Goal: Ask a question

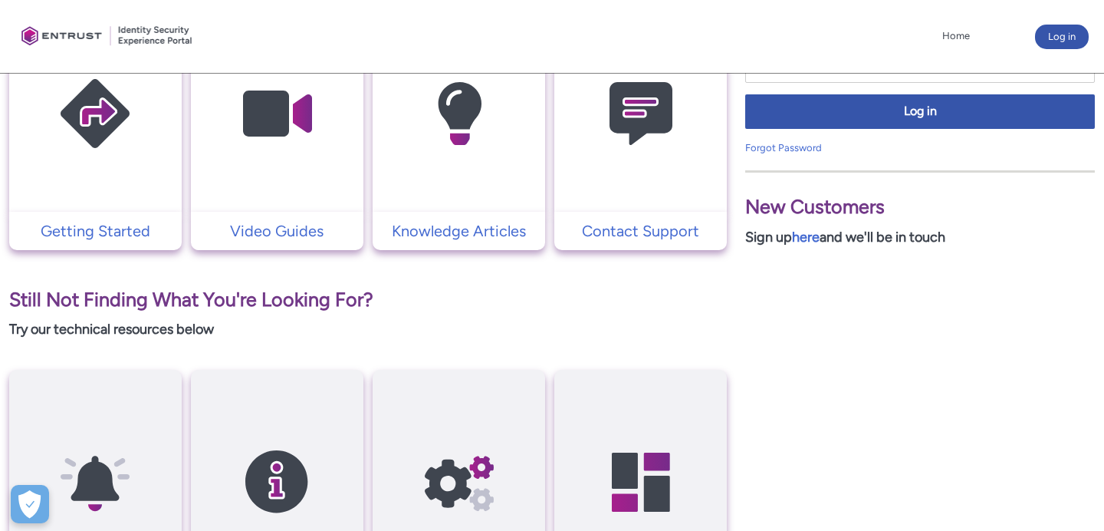
scroll to position [268, 0]
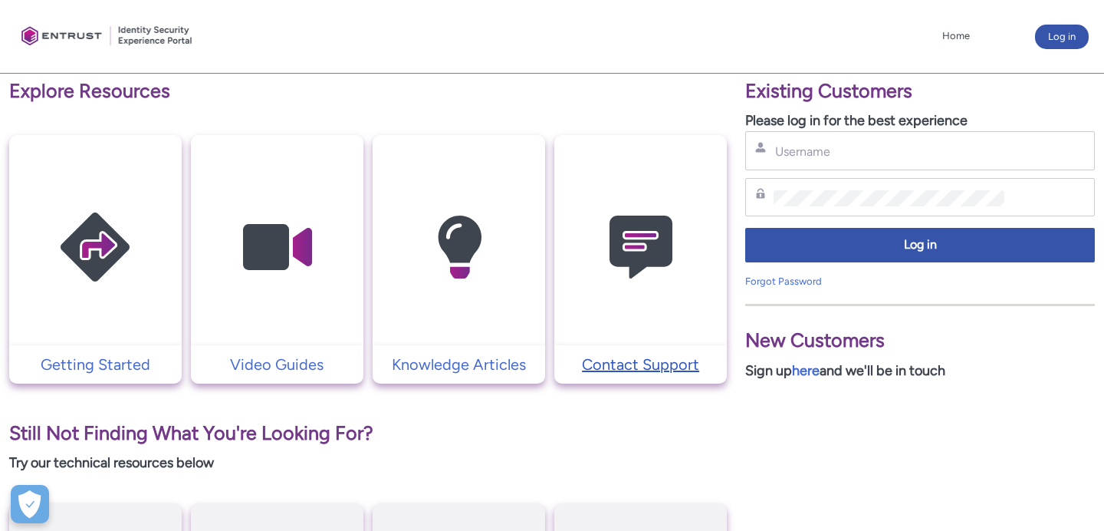
click at [662, 365] on p "Contact Support" at bounding box center [640, 364] width 157 height 23
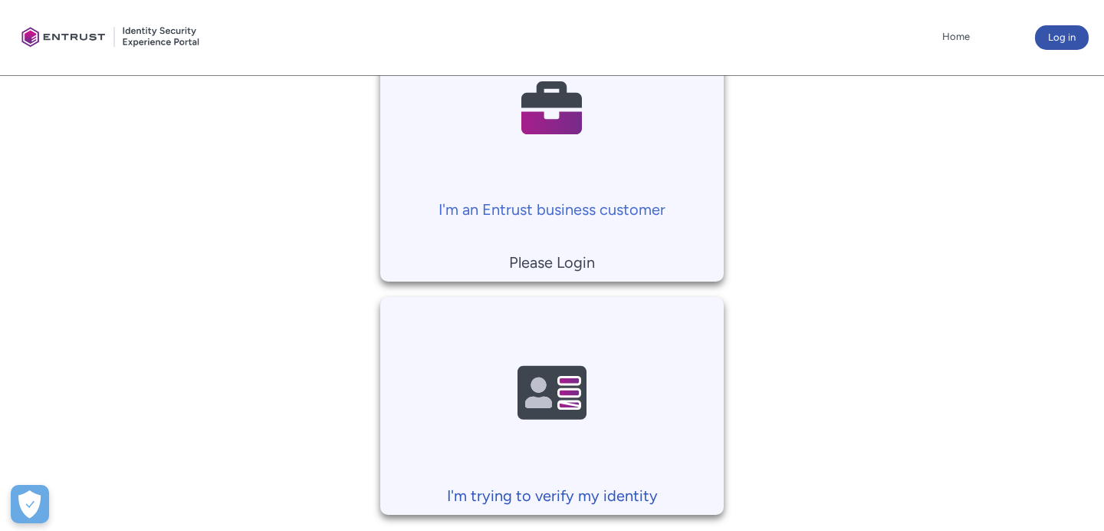
scroll to position [389, 0]
click at [587, 210] on p "I'm an Entrust business customer" at bounding box center [551, 210] width 327 height 23
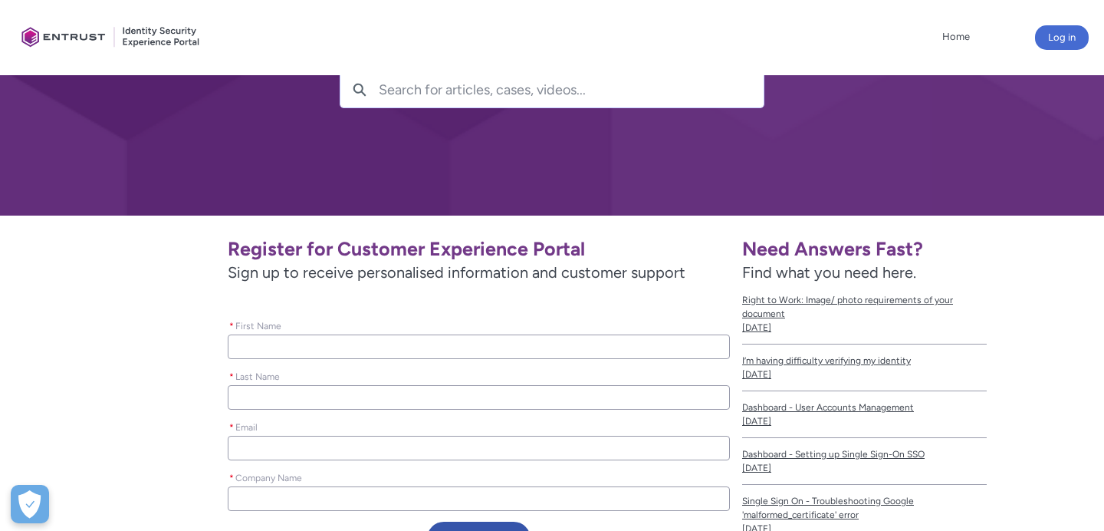
scroll to position [198, 0]
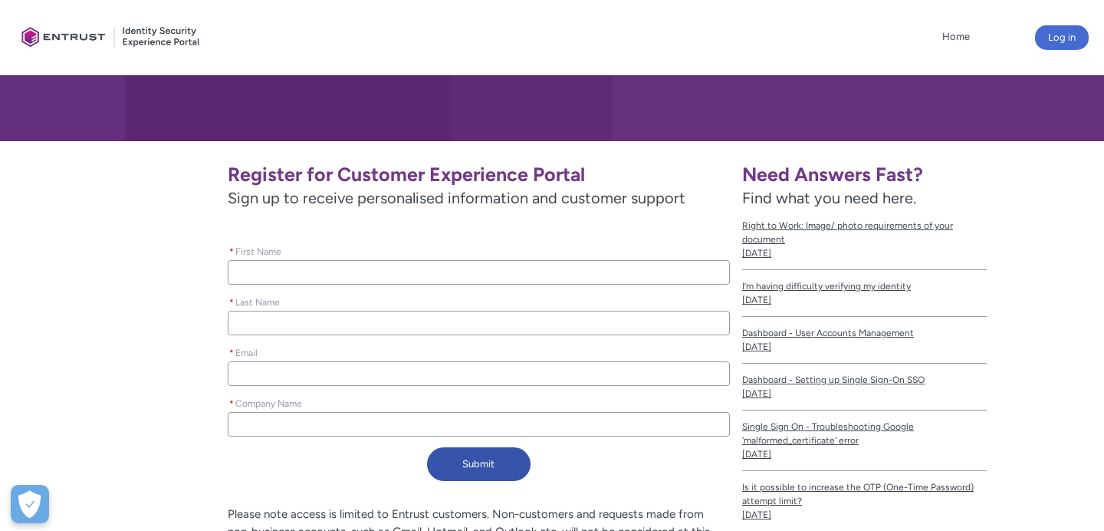
click at [527, 266] on input "* First Name" at bounding box center [479, 272] width 502 height 25
click at [146, 342] on div "Register for Customer Experience Portal Sign up to receive personalised informa…" at bounding box center [371, 320] width 718 height 334
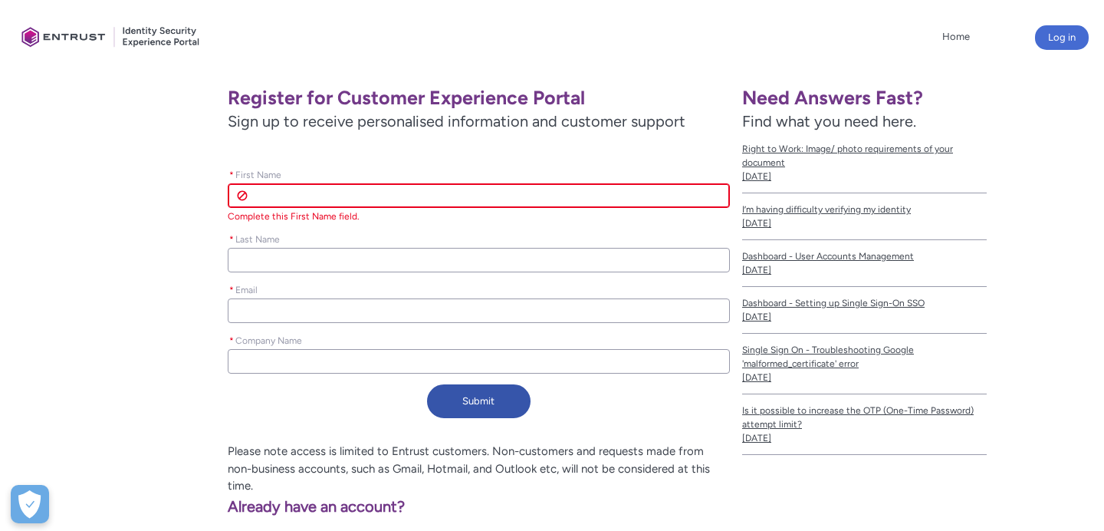
scroll to position [279, 0]
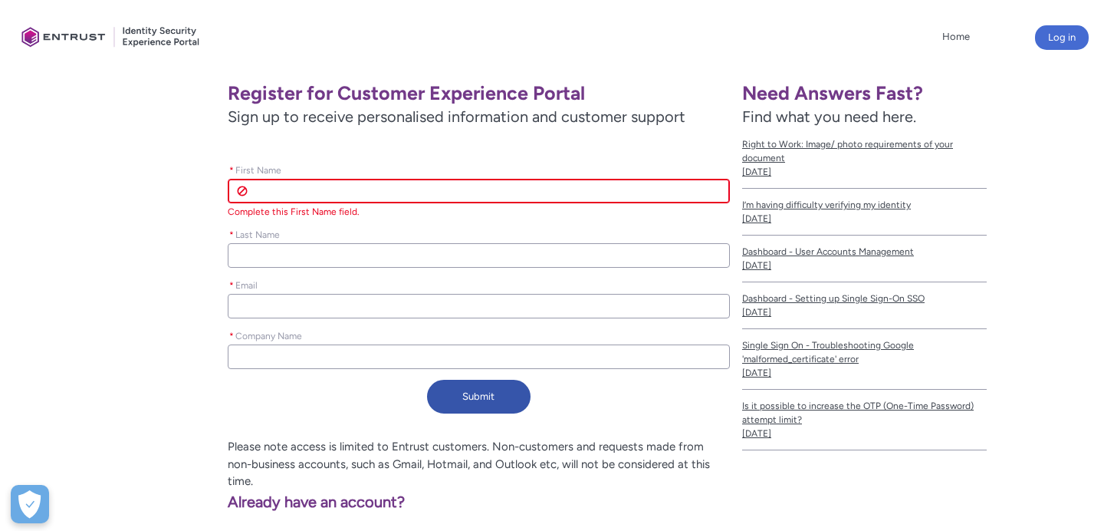
click at [278, 353] on input "* Company Name" at bounding box center [479, 356] width 502 height 25
type lightning-primitive-input-simple "N"
type input "N"
type lightning-primitive-input-simple "Ne"
type input "Ne"
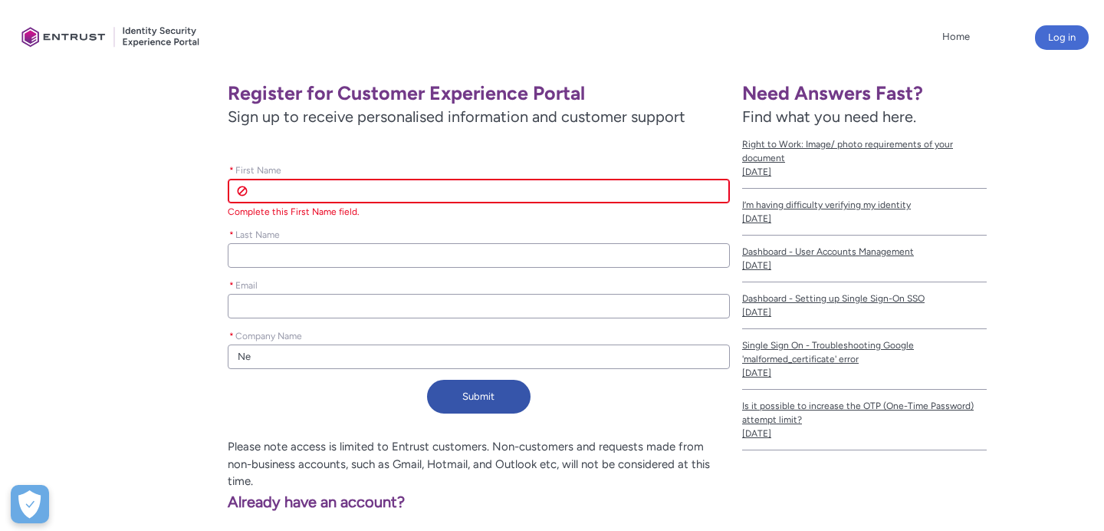
type lightning-primitive-input-simple "Nex"
type input "Nex"
type lightning-primitive-input-simple "Nexi"
type input "Nexi"
type lightning-primitive-input-simple "Nexio"
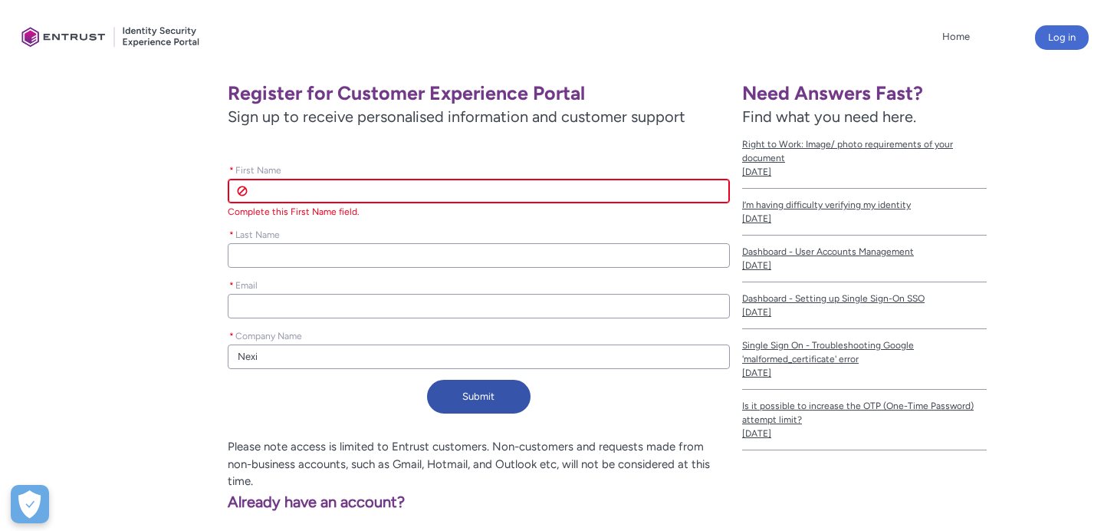
type input "Nexio"
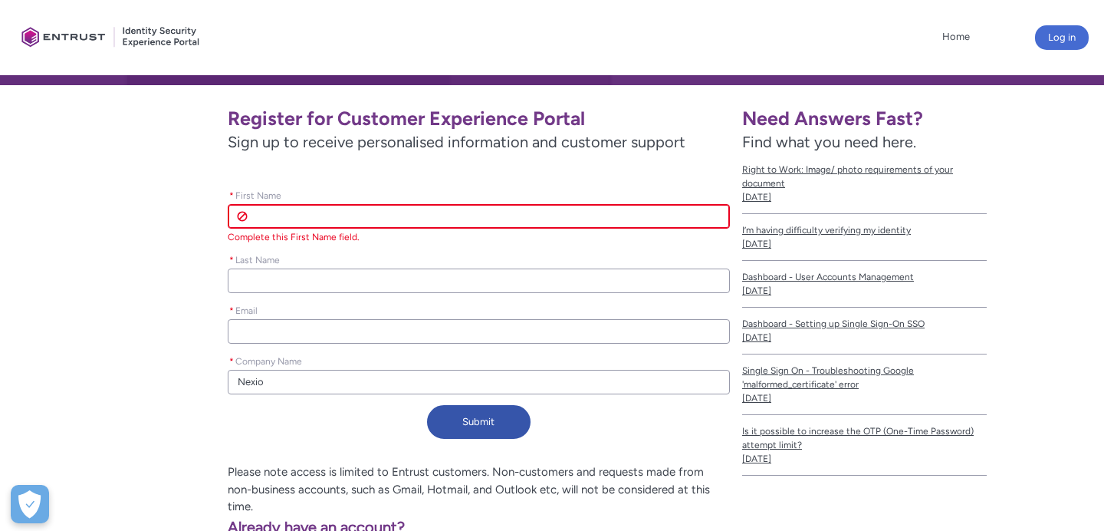
scroll to position [250, 0]
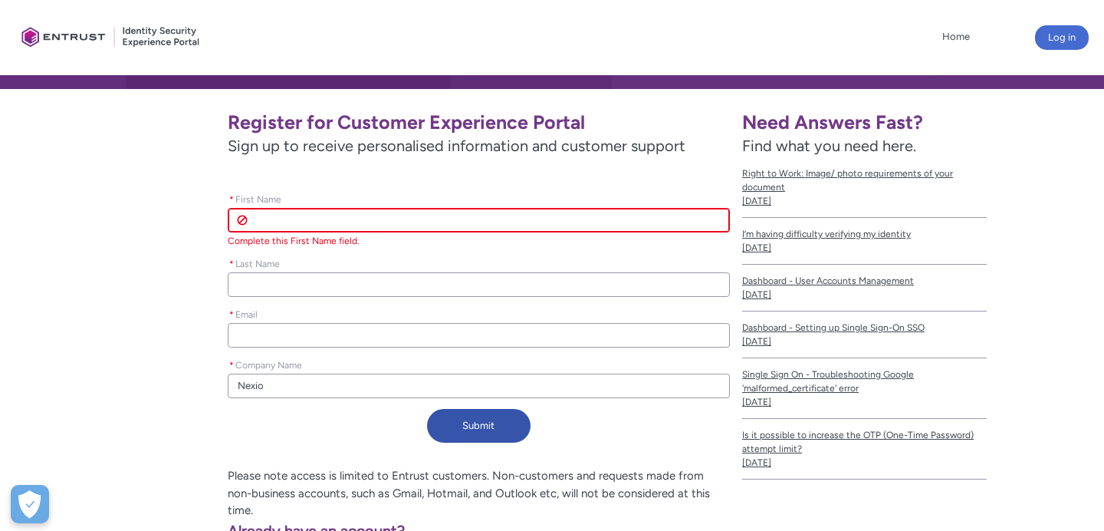
click at [300, 222] on input "* First Name" at bounding box center [479, 220] width 502 height 25
type lightning-primitive-input-simple "[PERSON_NAME]"
type lightning-primitive-input-simple "[EMAIL_ADDRESS][PERSON_NAME][DOMAIN_NAME]"
type input "[PERSON_NAME]"
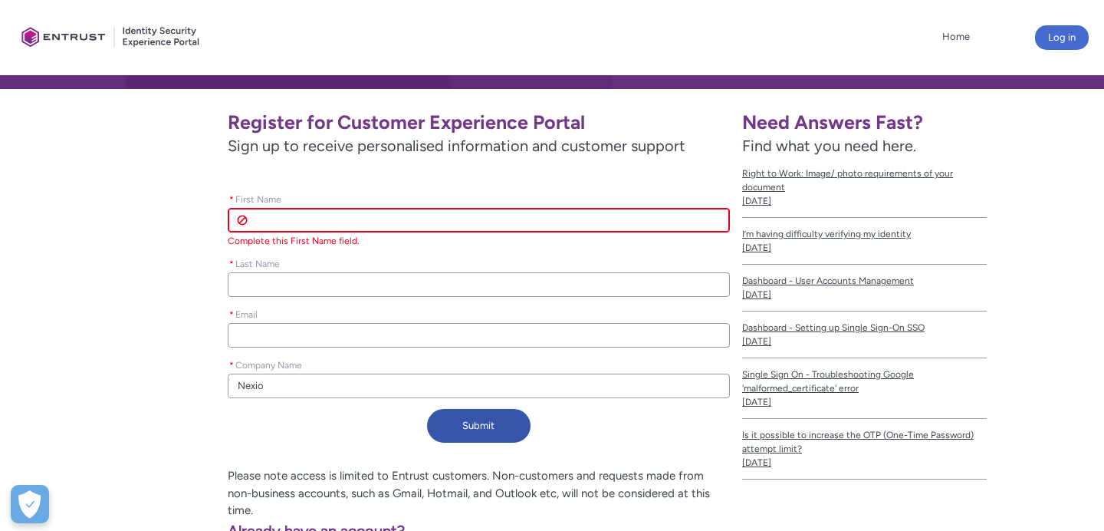
type input "[PERSON_NAME]"
type input "[EMAIL_ADDRESS][PERSON_NAME][DOMAIN_NAME]"
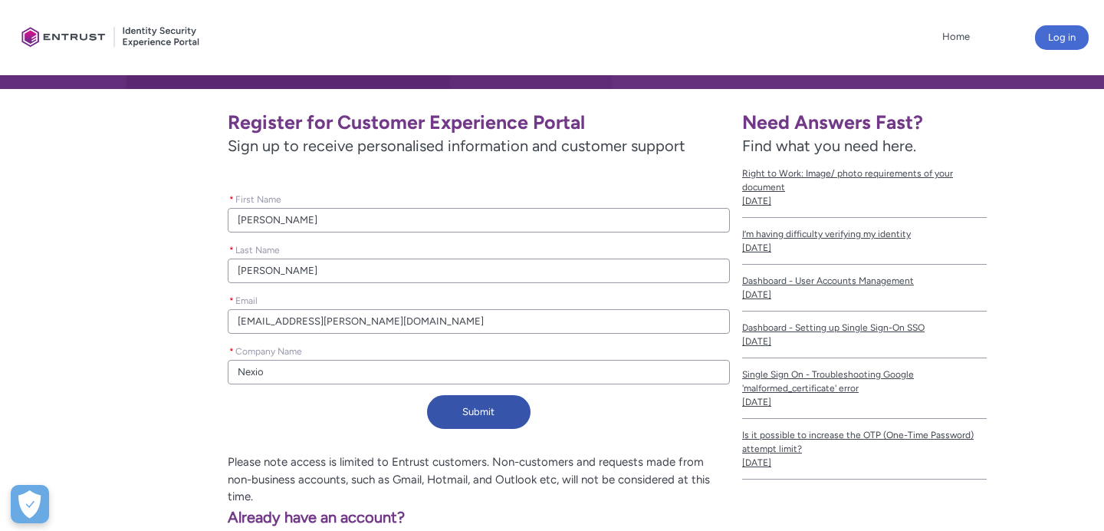
click at [373, 322] on input "[EMAIL_ADDRESS][PERSON_NAME][DOMAIN_NAME]" at bounding box center [479, 321] width 502 height 25
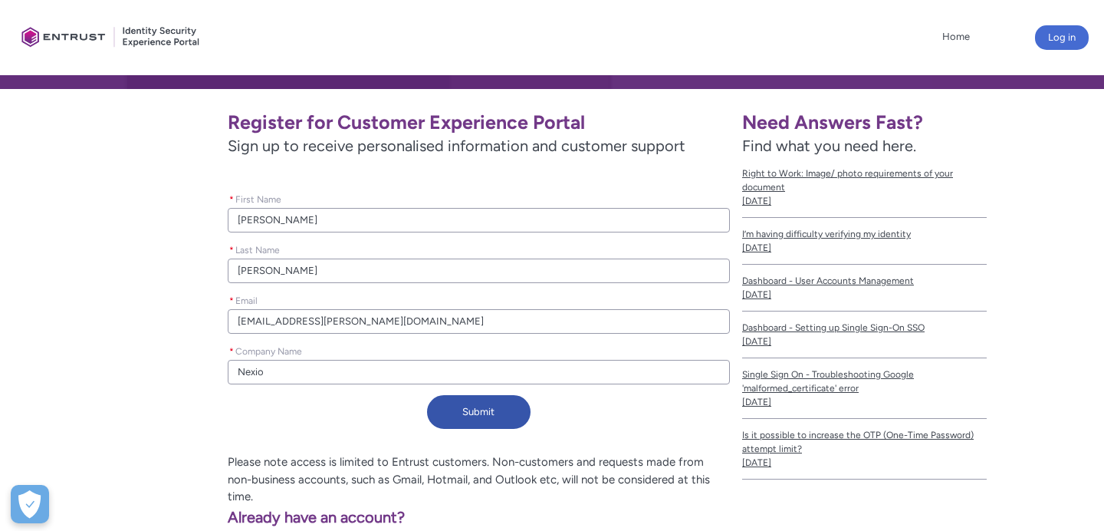
type lightning-primitive-input-simple "m"
type input "m"
type lightning-primitive-input-simple "mo"
type input "mo"
type lightning-primitive-input-simple "mob"
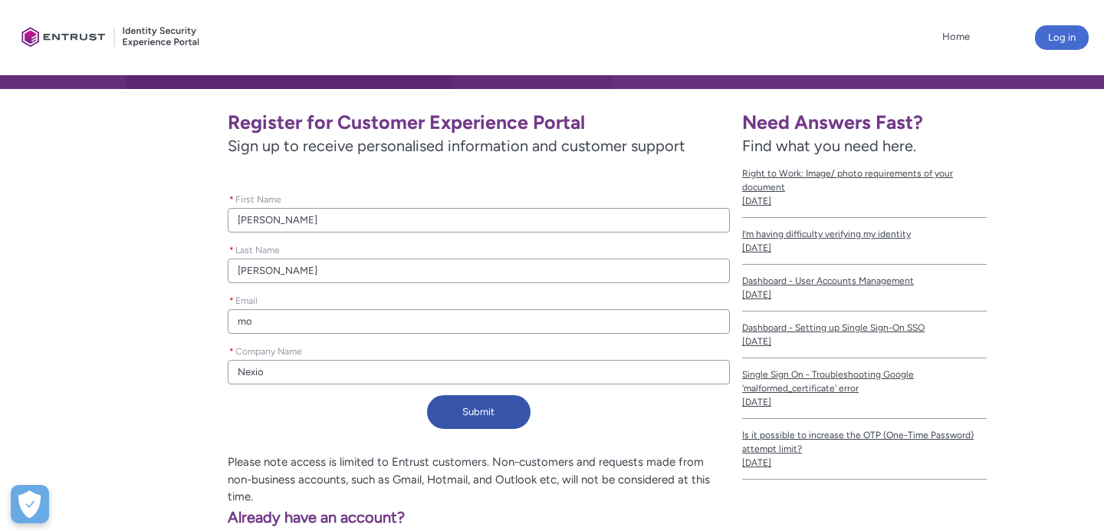
type input "mob"
type lightning-primitive-input-simple "mobi"
type input "mobi"
type lightning-primitive-input-simple "mobil"
type input "mobil"
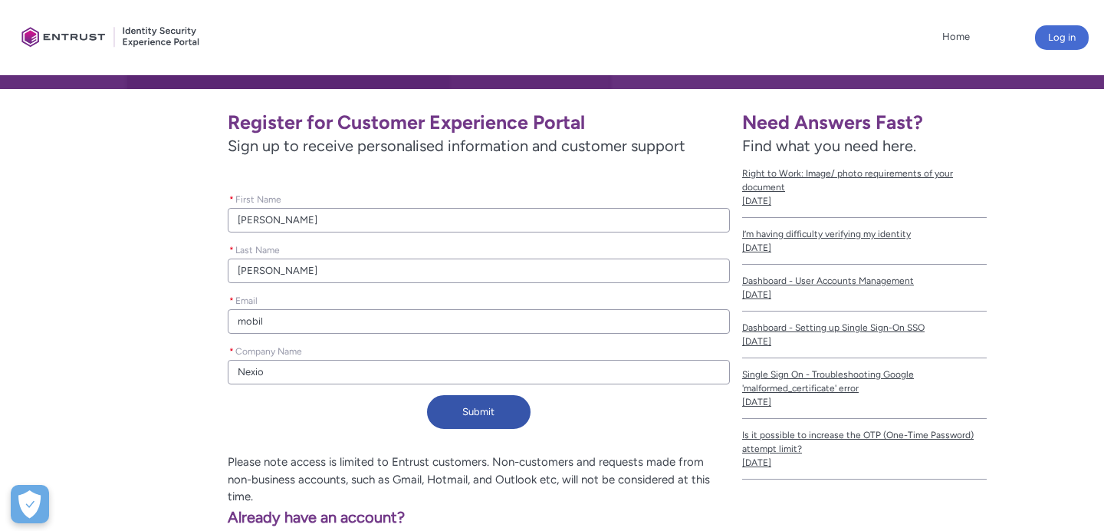
type lightning-primitive-input-simple "mobiln"
type input "mobiln"
type lightning-primitive-input-simple "mobilne"
type input "mobilne"
type lightning-primitive-input-simple "mobilnen"
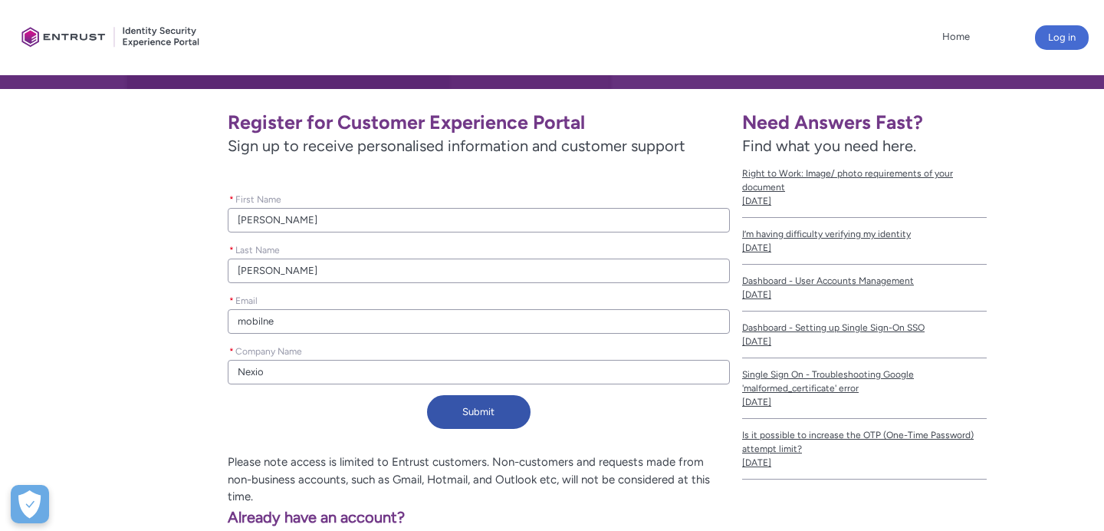
type input "mobilnen"
type lightning-primitive-input-simple "mobilnene"
type input "mobilnene"
type lightning-primitive-input-simple "mobilnenex"
type input "mobilnenex"
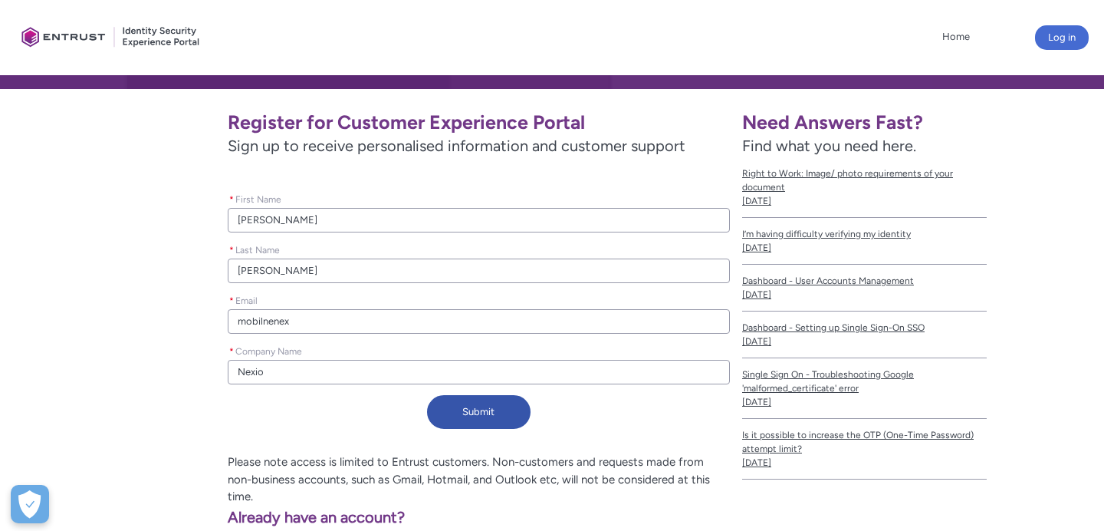
type lightning-primitive-input-simple "mobilnenexi"
type input "mobilnenexi"
type lightning-primitive-input-simple "mobilnenexio"
type input "mobilnenexio"
type lightning-primitive-input-simple "mobilnenexio2"
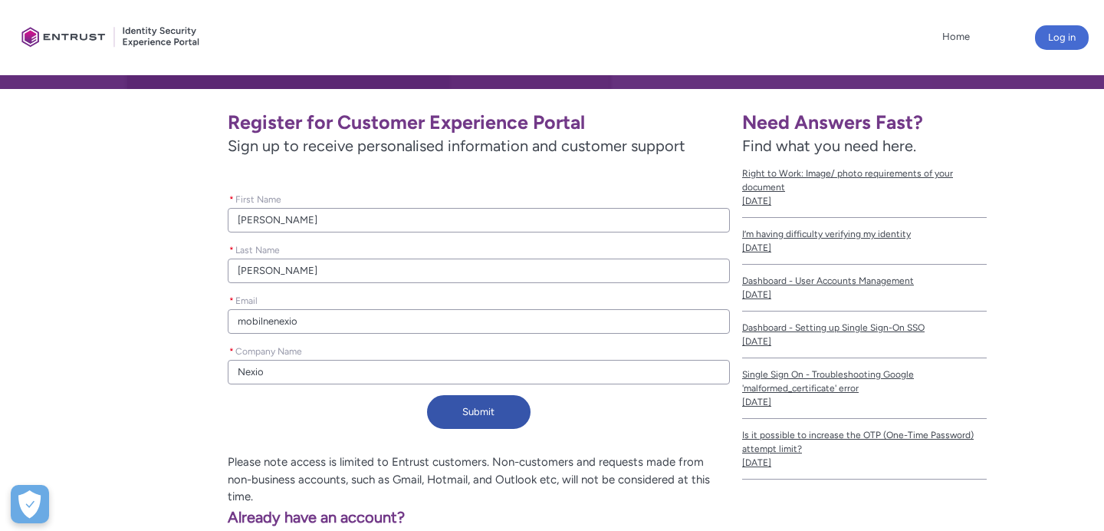
type input "mobilnenexio2"
type lightning-primitive-input-simple "mobilnenexio2@"
type input "mobilnenexio2@"
type lightning-primitive-input-simple "mobilnenexio2@g"
type input "mobilnenexio2@g"
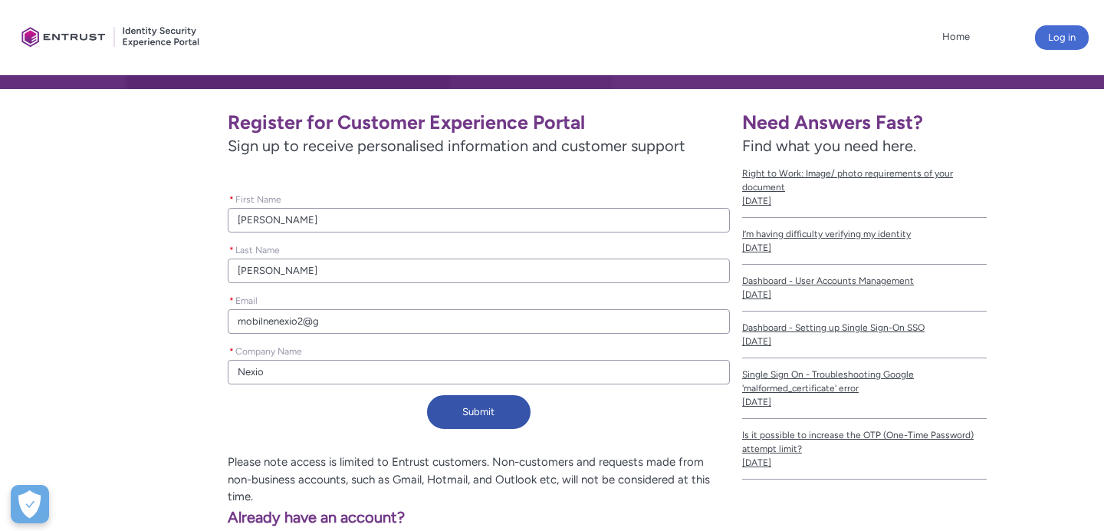
type lightning-primitive-input-simple "mobilnenexio2@gm"
type input "mobilnenexio2@gm"
type lightning-primitive-input-simple "mobilnenexio2@gma"
type input "mobilnenexio2@gma"
type lightning-primitive-input-simple "mobilnenexio2@gmai"
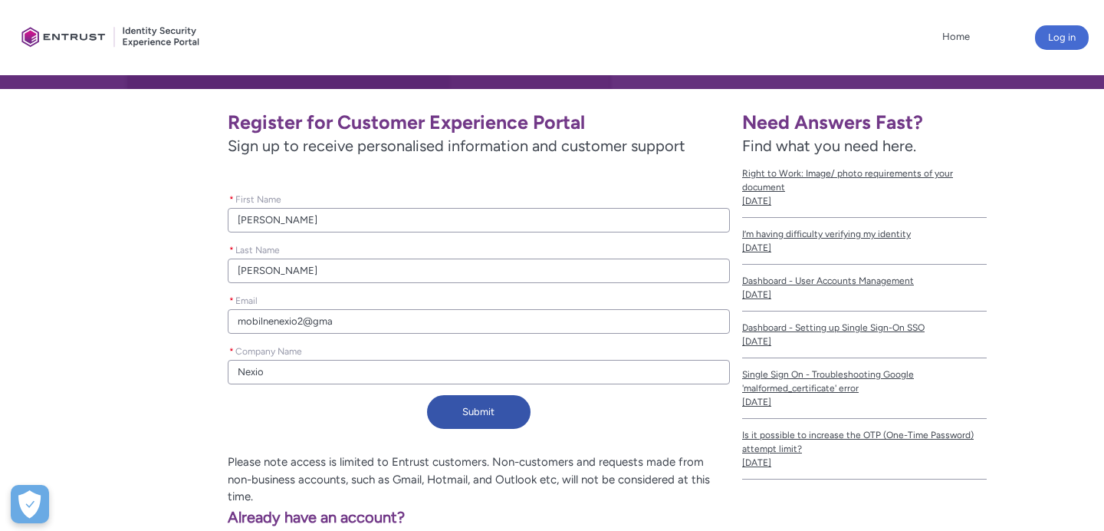
type input "mobilnenexio2@gmai"
type lightning-primitive-input-simple "[EMAIL_ADDRESS]"
type input "[EMAIL_ADDRESS]"
type lightning-primitive-input-simple "[EMAIL_ADDRESS]."
type input "[EMAIL_ADDRESS]."
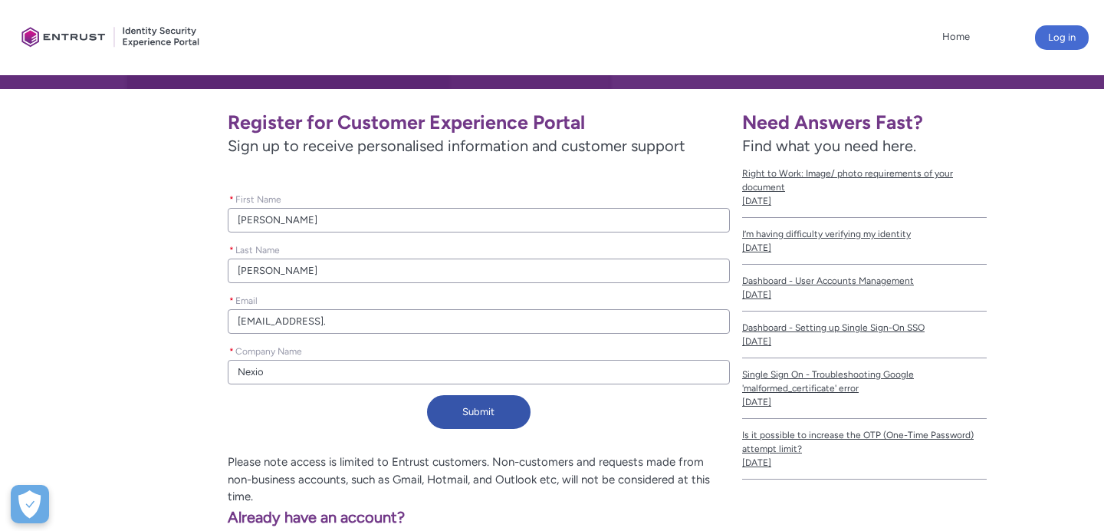
type lightning-primitive-input-simple "mobilnenexio2@gmail.c"
type input "mobilnenexio2@gmail.c"
type lightning-primitive-input-simple "[EMAIL_ADDRESS][DOMAIN_NAME]"
type input "[EMAIL_ADDRESS][DOMAIN_NAME]"
type lightning-primitive-input-simple "[EMAIL_ADDRESS][DOMAIN_NAME]"
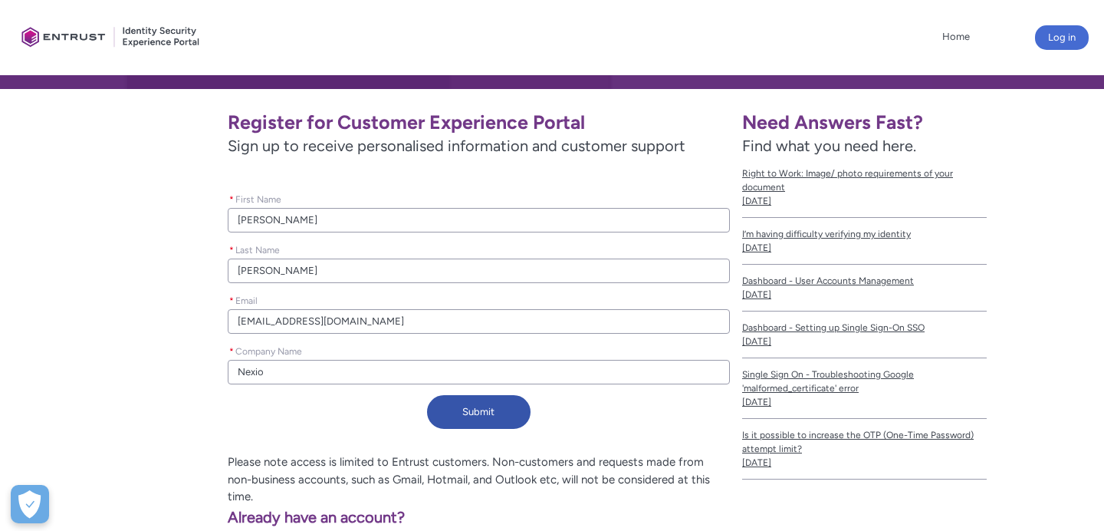
type input "[EMAIL_ADDRESS][DOMAIN_NAME]"
click at [452, 405] on button "Submit" at bounding box center [479, 412] width 104 height 34
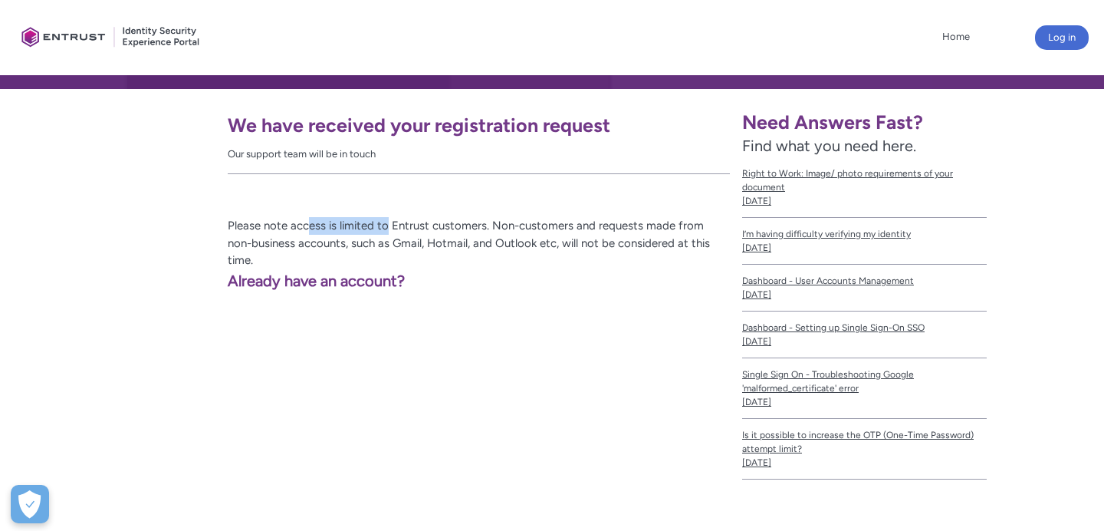
drag, startPoint x: 307, startPoint y: 227, endPoint x: 390, endPoint y: 228, distance: 82.8
click at [390, 228] on p "Please note access is limited to Entrust customers. Non-customers and requests …" at bounding box center [371, 243] width 718 height 52
click at [429, 231] on p "Please note access is limited to Entrust customers. Non-customers and requests …" at bounding box center [371, 243] width 718 height 52
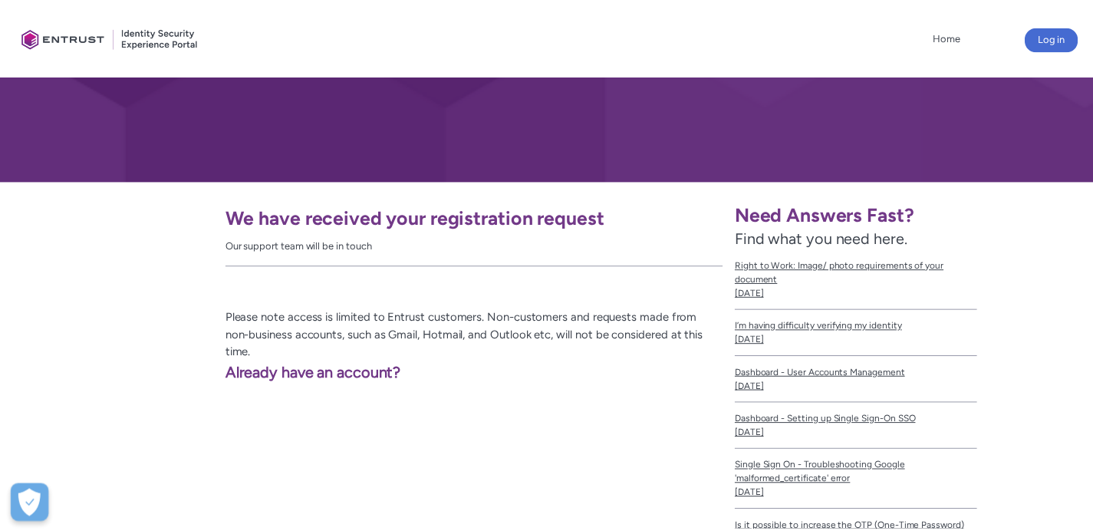
scroll to position [143, 0]
